Goal: Transaction & Acquisition: Download file/media

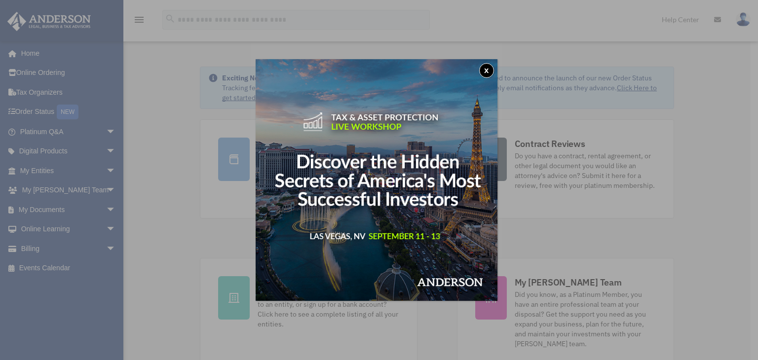
click at [102, 207] on div "x" at bounding box center [379, 180] width 758 height 360
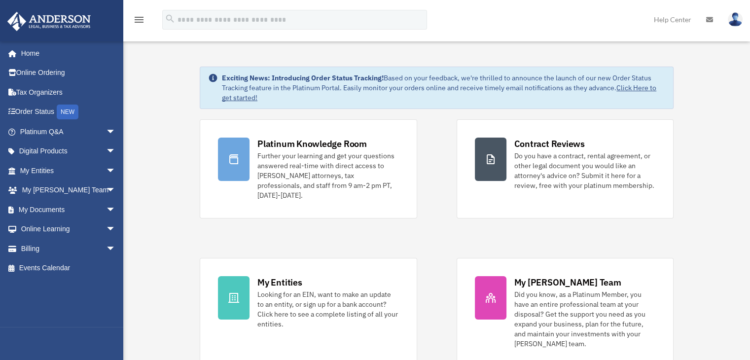
click at [106, 207] on span "arrow_drop_down" at bounding box center [116, 210] width 20 height 20
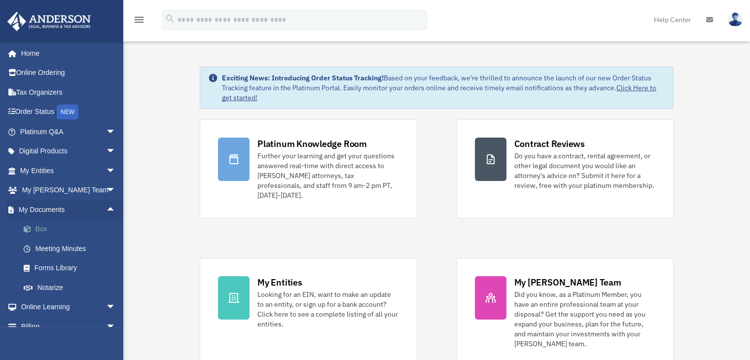
click at [51, 231] on link "Box" at bounding box center [72, 229] width 117 height 20
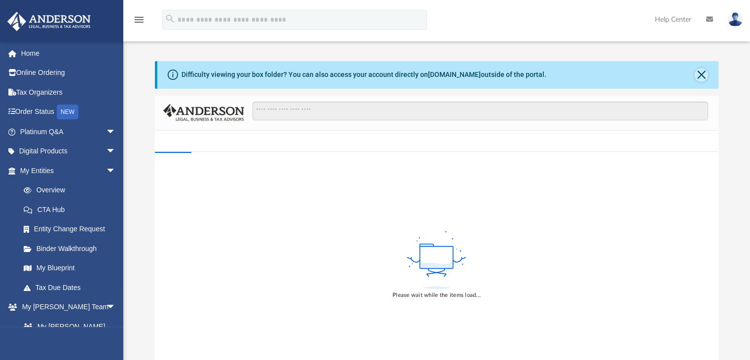
click at [702, 75] on button "Close" at bounding box center [701, 75] width 14 height 14
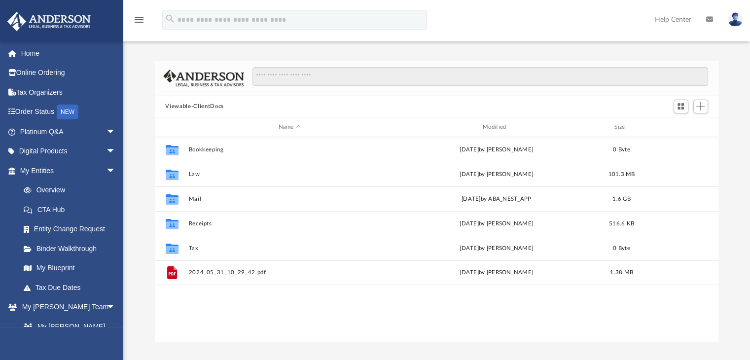
scroll to position [217, 556]
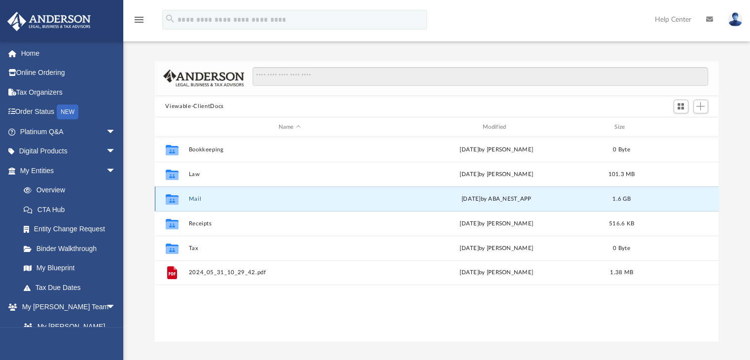
click at [191, 200] on button "Mail" at bounding box center [289, 199] width 202 height 6
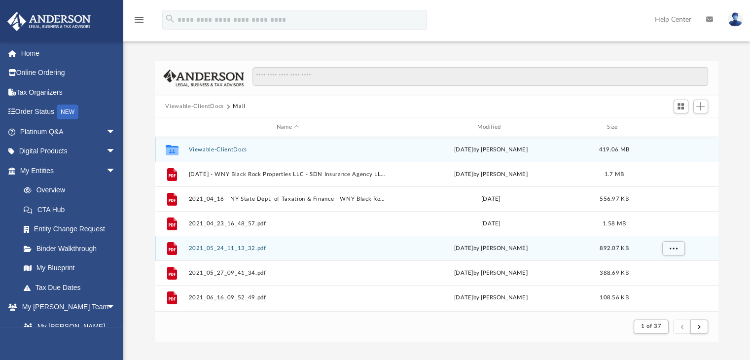
scroll to position [186, 556]
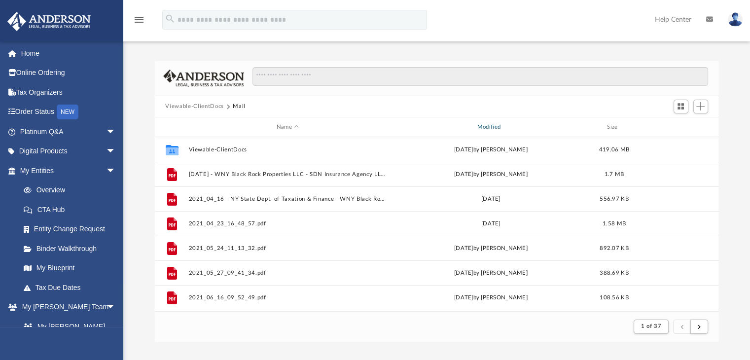
click at [483, 131] on div "Modified" at bounding box center [490, 127] width 199 height 9
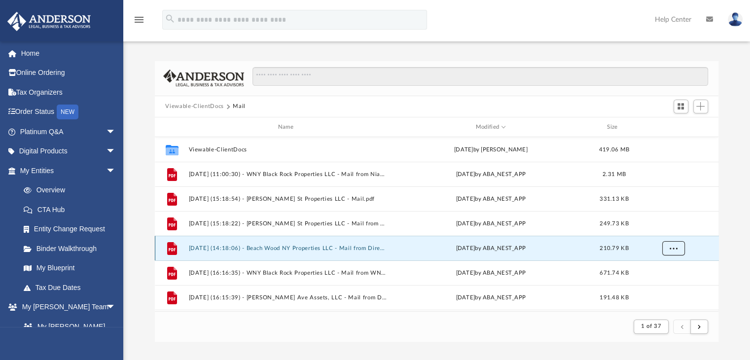
click at [669, 246] on span "More options" at bounding box center [673, 248] width 8 height 5
click at [667, 284] on li "Download" at bounding box center [664, 284] width 29 height 10
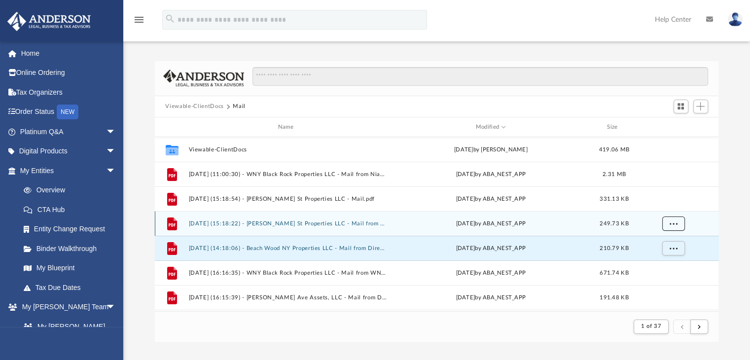
click at [670, 223] on span "More options" at bounding box center [673, 223] width 8 height 5
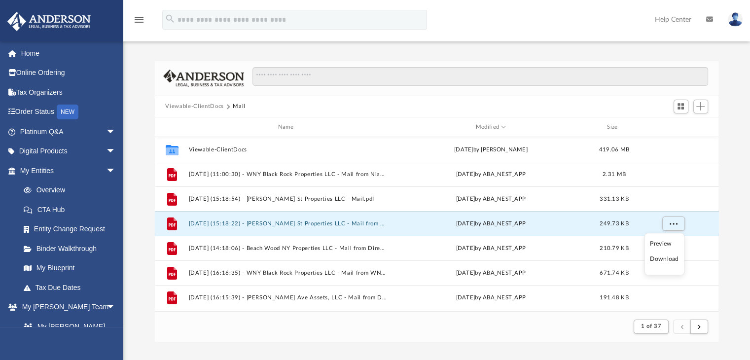
click at [667, 257] on li "Download" at bounding box center [664, 259] width 29 height 10
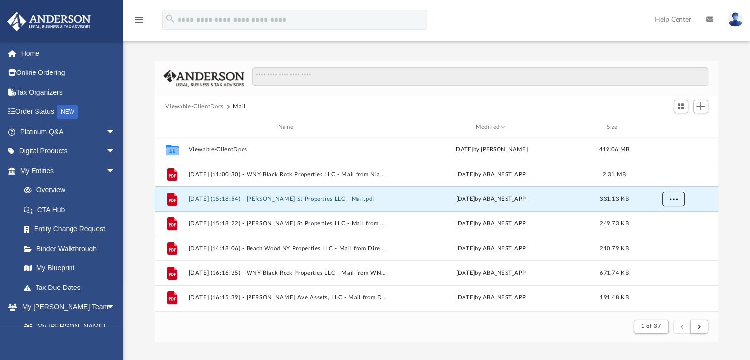
click at [673, 201] on span "More options" at bounding box center [673, 198] width 8 height 5
click at [657, 234] on li "Download" at bounding box center [664, 234] width 29 height 10
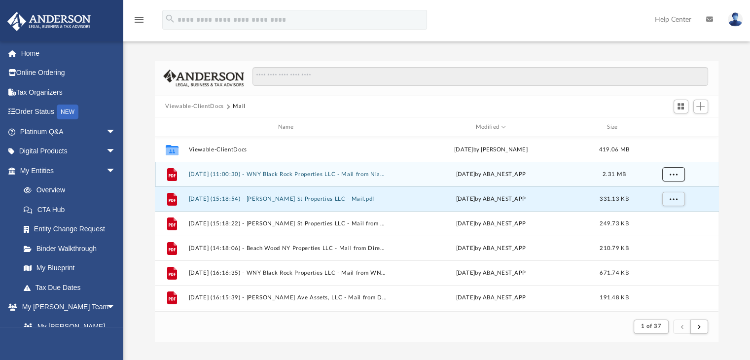
click at [675, 172] on span "More options" at bounding box center [673, 174] width 8 height 5
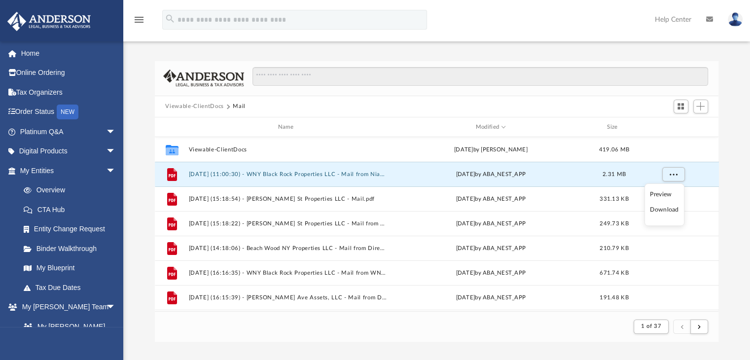
click at [667, 208] on li "Download" at bounding box center [664, 210] width 29 height 10
